Goal: Task Accomplishment & Management: Use online tool/utility

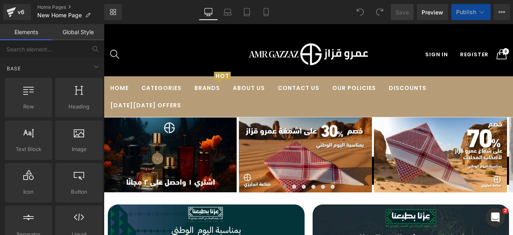
click at [266, 14] on icon at bounding box center [266, 12] width 8 height 8
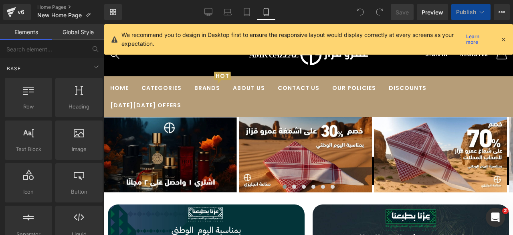
click at [503, 38] on icon at bounding box center [503, 39] width 7 height 7
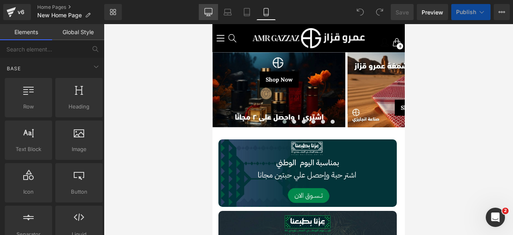
click at [207, 12] on icon at bounding box center [209, 12] width 8 height 8
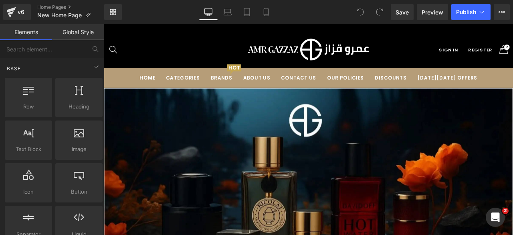
scroll to position [2871, 0]
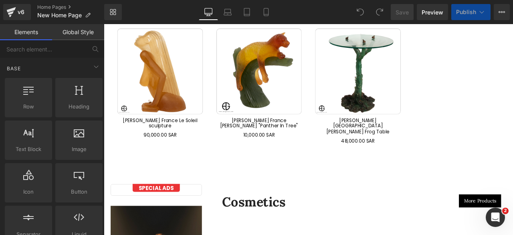
click at [513, 201] on div "Antiques Heading More Products Button Row Row Sale Off (P) Image DAUM amber pan…" at bounding box center [346, 2] width 481 height 397
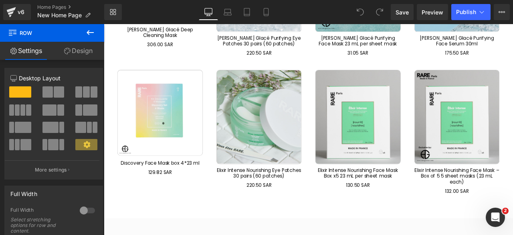
scroll to position [1835, 0]
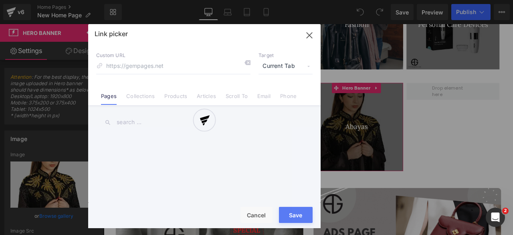
click at [141, 95] on div at bounding box center [204, 126] width 233 height 204
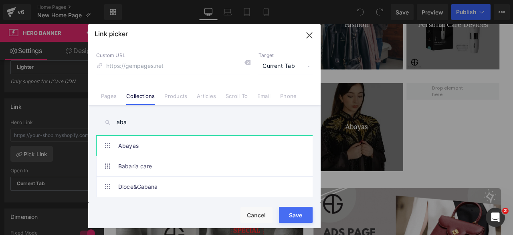
scroll to position [1162, 0]
type input "aba"
click at [133, 148] on link "Abayas" at bounding box center [206, 146] width 176 height 20
type input "/collections/abayas"
click at [294, 215] on button "Save" at bounding box center [296, 215] width 34 height 16
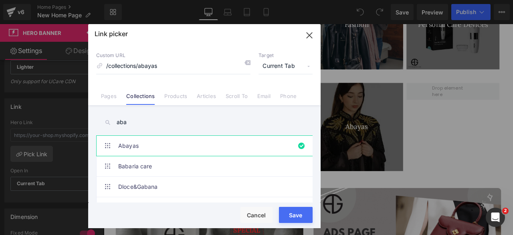
type input "/collections/abayas"
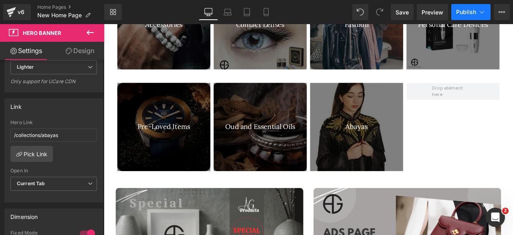
click at [465, 14] on span "Publish" at bounding box center [466, 12] width 20 height 6
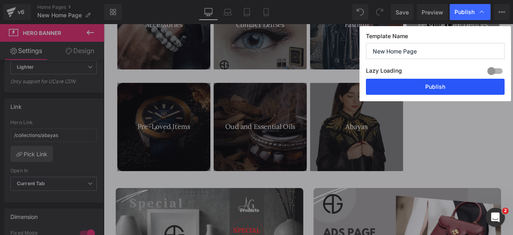
click at [417, 81] on button "Publish" at bounding box center [435, 87] width 139 height 16
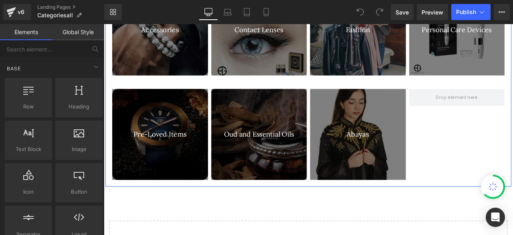
scroll to position [553, 0]
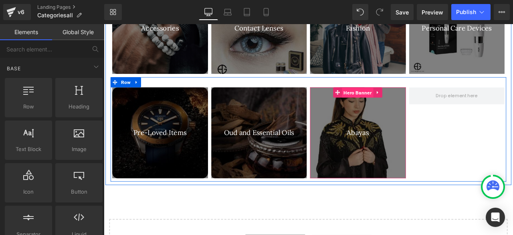
click at [400, 104] on span "Hero Banner" at bounding box center [404, 105] width 37 height 12
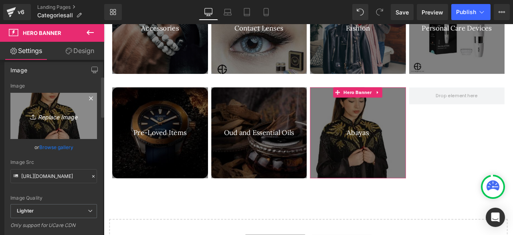
scroll to position [69, 0]
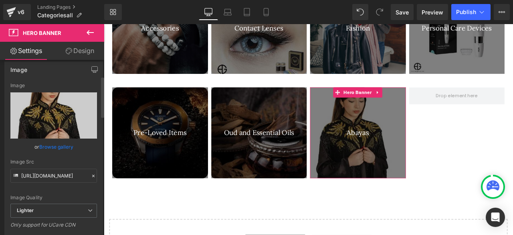
click at [56, 146] on link "Browse gallery" at bounding box center [56, 147] width 34 height 14
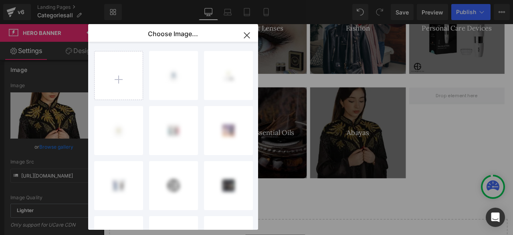
click at [245, 33] on icon "button" at bounding box center [246, 34] width 5 height 5
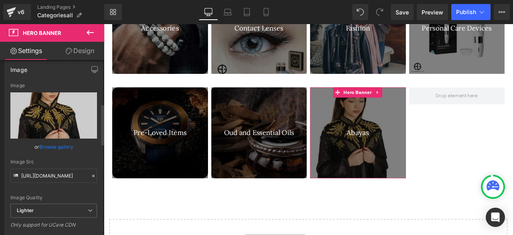
scroll to position [189, 0]
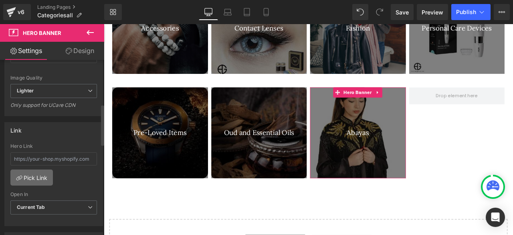
click at [36, 178] on link "Pick Link" at bounding box center [31, 177] width 43 height 16
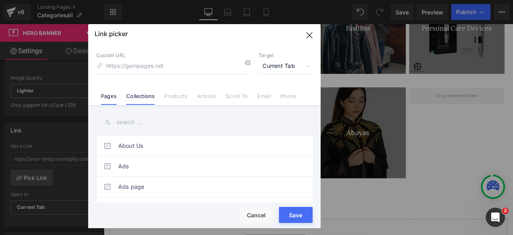
click at [136, 96] on link "Collections" at bounding box center [140, 99] width 28 height 12
click at [134, 122] on input "text" at bounding box center [204, 122] width 217 height 18
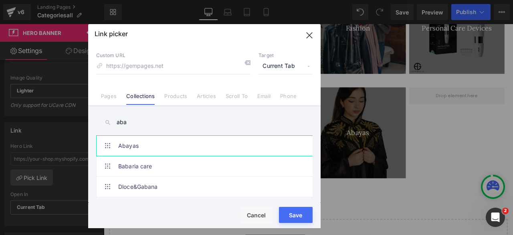
type input "aba"
click at [132, 149] on link "Abayas" at bounding box center [206, 146] width 176 height 20
type input "/collections/abayas"
click at [297, 213] on button "Save" at bounding box center [296, 215] width 34 height 16
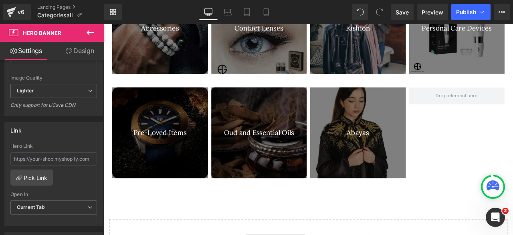
type input "/collections/abayas"
click at [469, 15] on span "Publish" at bounding box center [466, 12] width 20 height 6
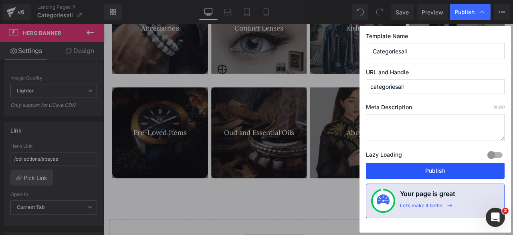
click at [420, 167] on button "Publish" at bounding box center [435, 170] width 139 height 16
